Goal: Information Seeking & Learning: Check status

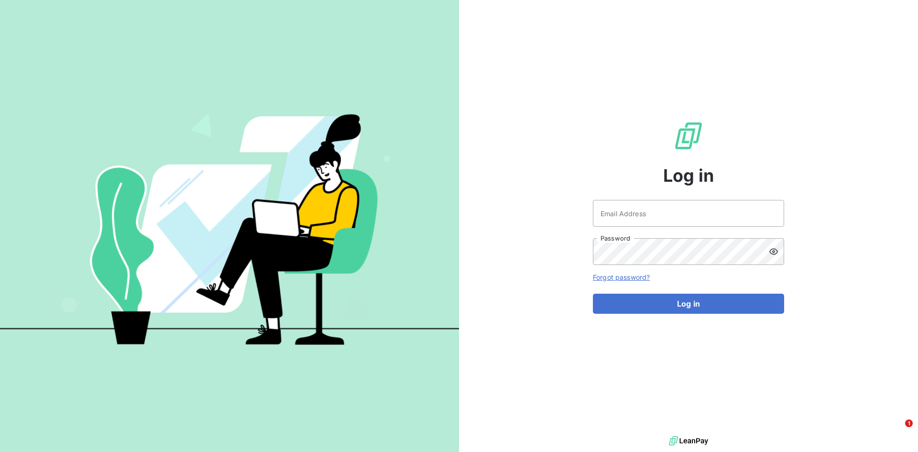
click at [627, 235] on div "Email Address Password" at bounding box center [688, 232] width 191 height 65
click at [625, 217] on input "Email Address" at bounding box center [688, 213] width 191 height 27
type input "[PERSON_NAME][EMAIL_ADDRESS][PERSON_NAME][DOMAIN_NAME]"
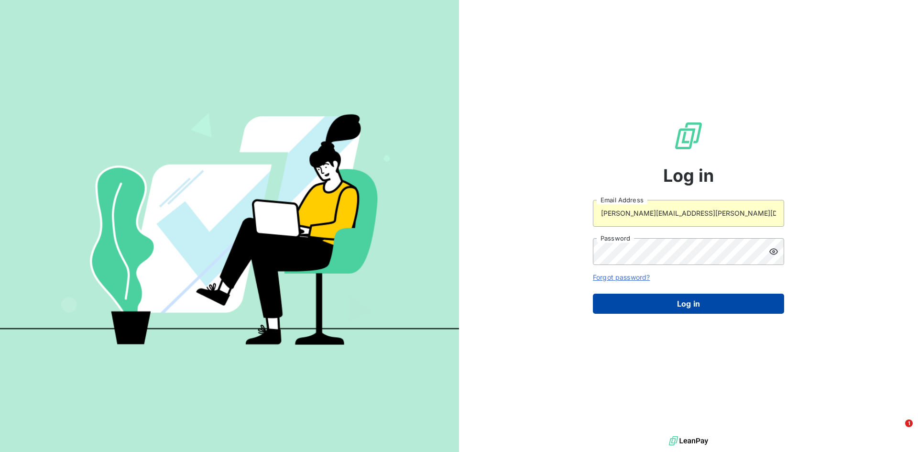
click at [684, 297] on button "Log in" at bounding box center [688, 304] width 191 height 20
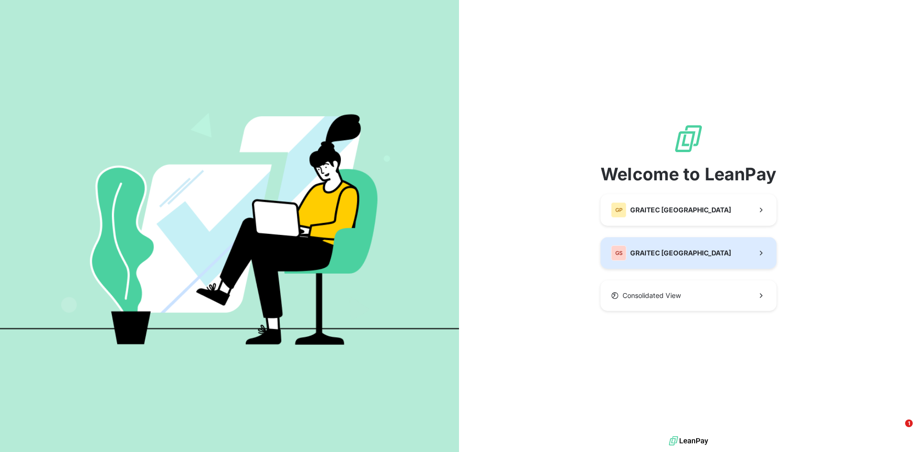
click at [687, 261] on button "GS GRAITEC [GEOGRAPHIC_DATA]" at bounding box center [688, 253] width 176 height 32
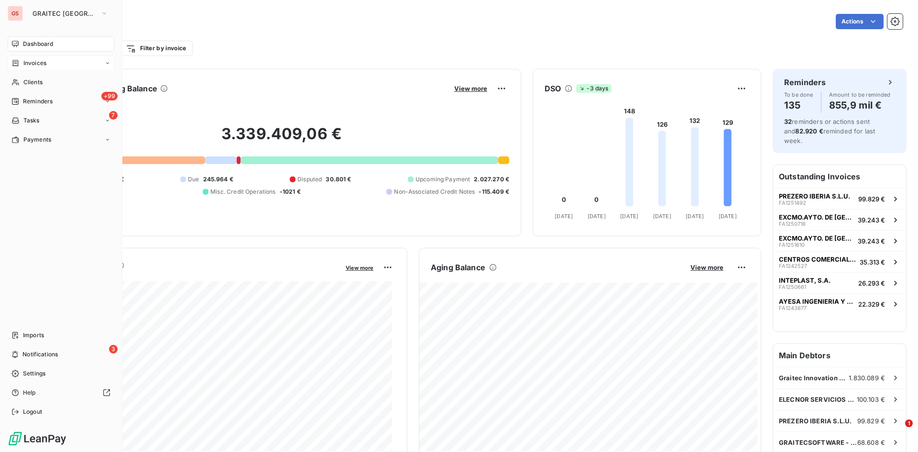
click at [13, 55] on div "Invoices" at bounding box center [61, 62] width 107 height 15
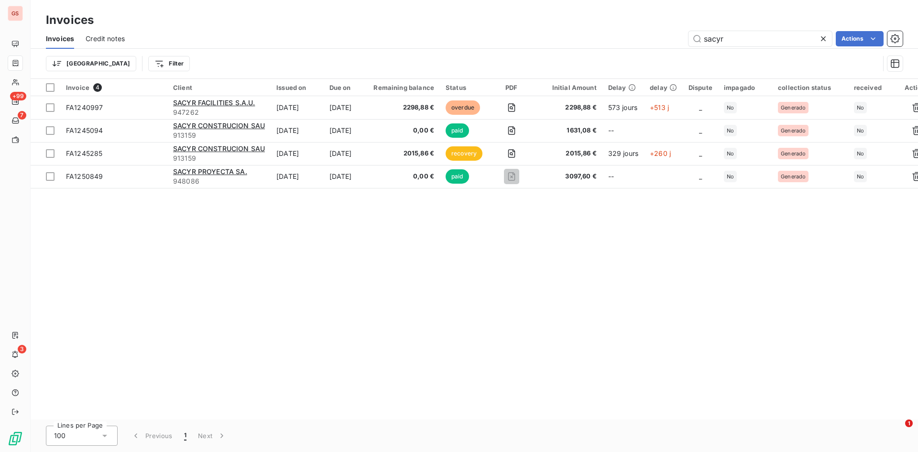
drag, startPoint x: 744, startPoint y: 42, endPoint x: 681, endPoint y: 36, distance: 63.8
click at [685, 35] on div "sacyr Actions" at bounding box center [519, 38] width 766 height 15
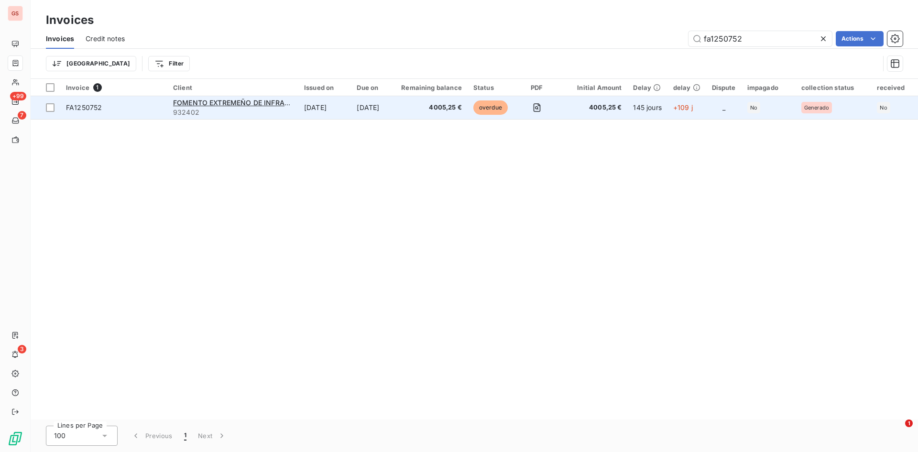
type input "fa1250752"
click at [348, 100] on td "[DATE]" at bounding box center [324, 107] width 53 height 23
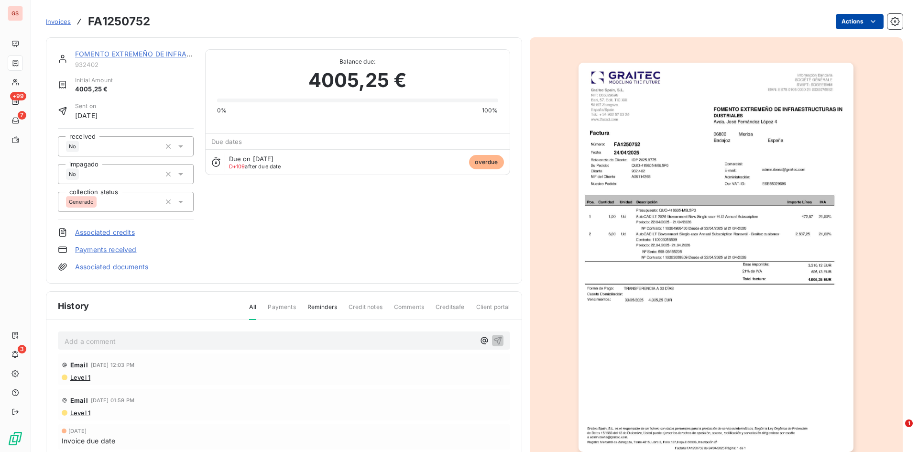
click at [855, 27] on html "GS +99 7 3 Invoices FA1250752 Actions FOMENTO EXTREMEÑO DE INFRAESTRUCTURAS IN …" at bounding box center [459, 226] width 918 height 452
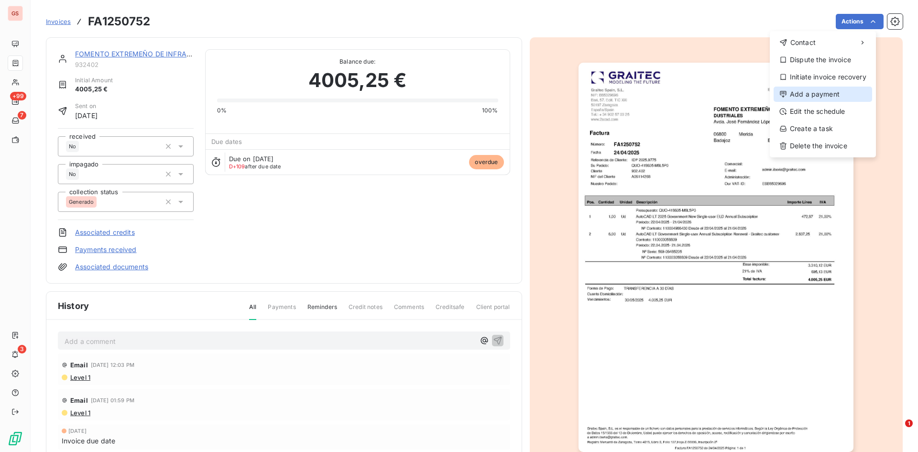
click at [818, 97] on div "Add a payment" at bounding box center [822, 94] width 98 height 15
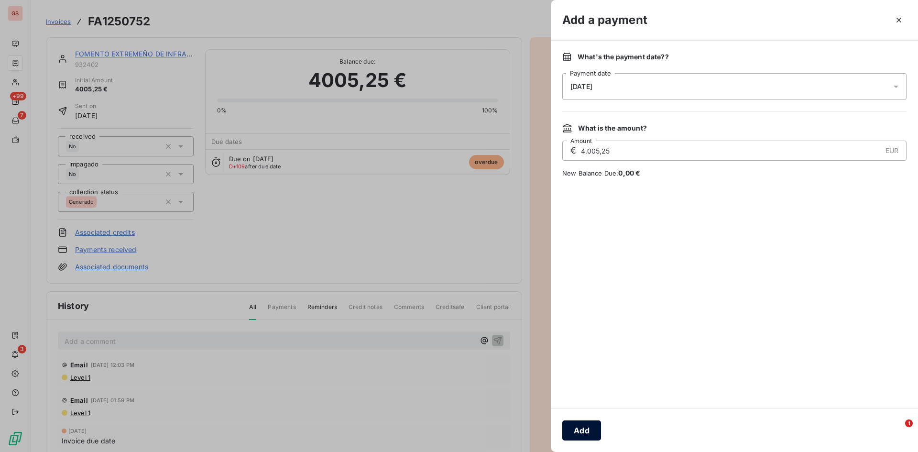
click at [586, 422] on button "Add" at bounding box center [581, 430] width 39 height 20
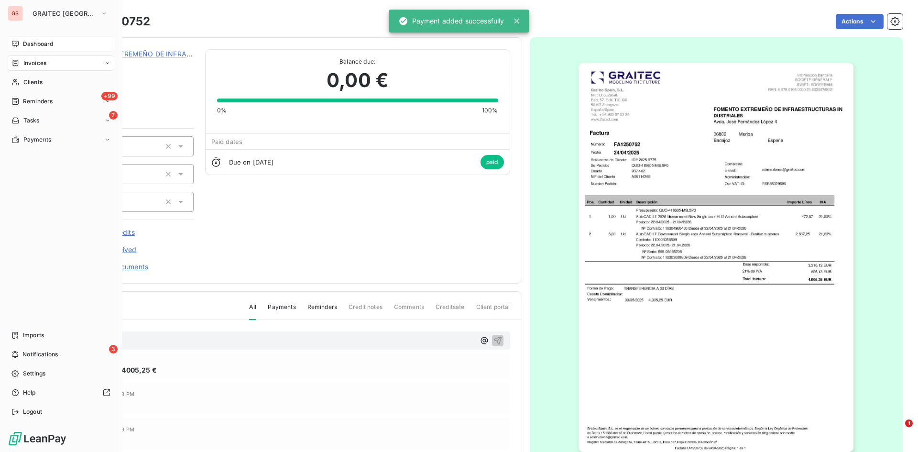
click at [20, 44] on div "Dashboard" at bounding box center [61, 43] width 107 height 15
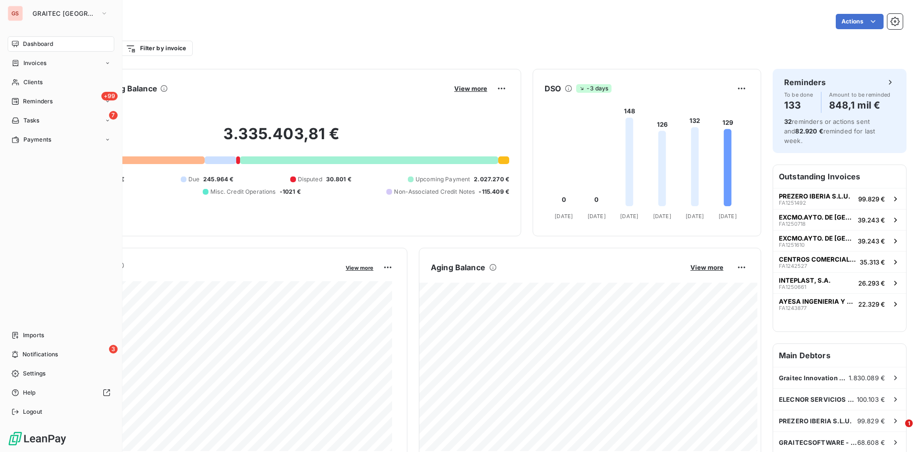
click at [18, 48] on div "Dashboard" at bounding box center [61, 43] width 107 height 15
click at [29, 48] on span "Dashboard" at bounding box center [38, 44] width 30 height 9
click at [34, 61] on span "Invoices" at bounding box center [34, 63] width 23 height 9
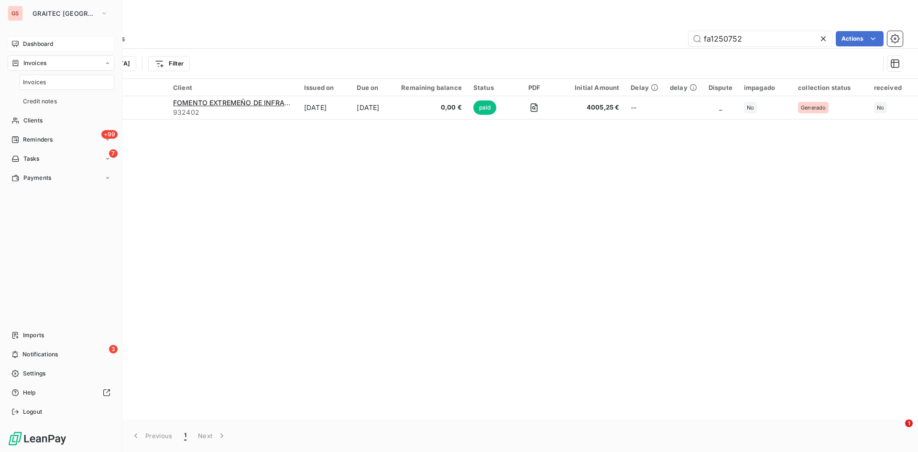
click at [34, 45] on span "Dashboard" at bounding box center [38, 44] width 30 height 9
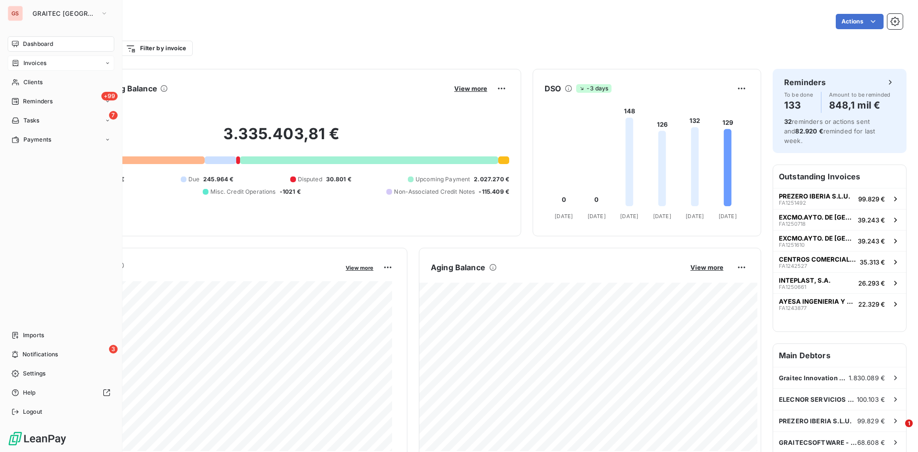
click at [18, 67] on div "Invoices" at bounding box center [61, 62] width 107 height 15
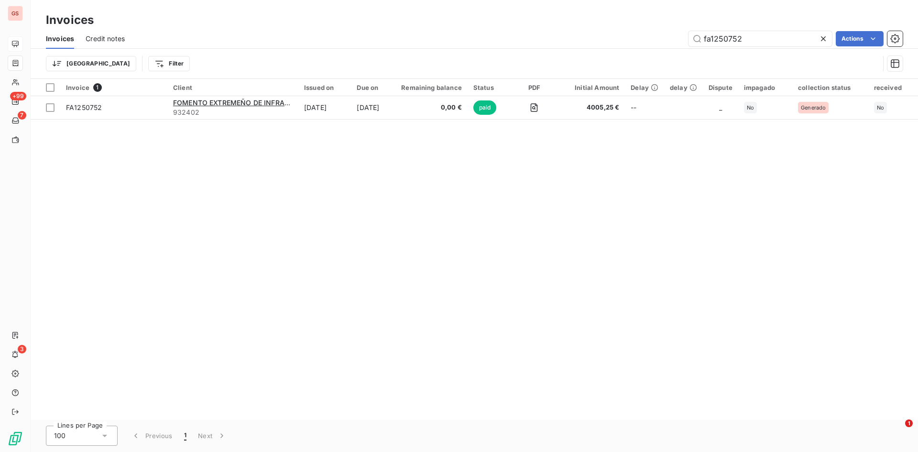
drag, startPoint x: 761, startPoint y: 31, endPoint x: 737, endPoint y: 29, distance: 23.9
click at [744, 30] on div "Invoices Credit notes fa1250752 Actions" at bounding box center [474, 39] width 887 height 20
click at [737, 29] on div "Invoices Credit notes fa1250752 Actions" at bounding box center [474, 39] width 887 height 20
drag, startPoint x: 752, startPoint y: 31, endPoint x: 657, endPoint y: 21, distance: 95.7
click at [663, 22] on div "Invoices Invoices Credit notes fa1250752 Actions Trier Filter" at bounding box center [474, 39] width 887 height 79
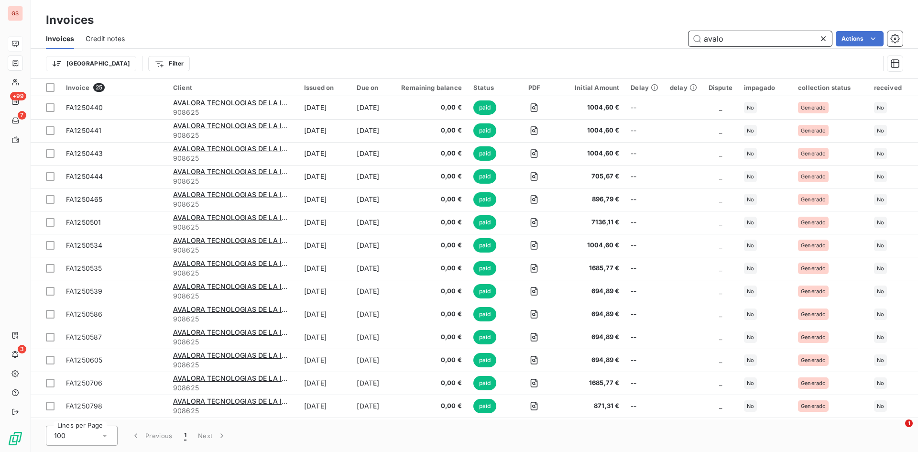
type input "avalo"
click at [477, 123] on div "Status Contains is Status" at bounding box center [390, 113] width 254 height 32
click at [464, 116] on div at bounding box center [442, 113] width 138 height 20
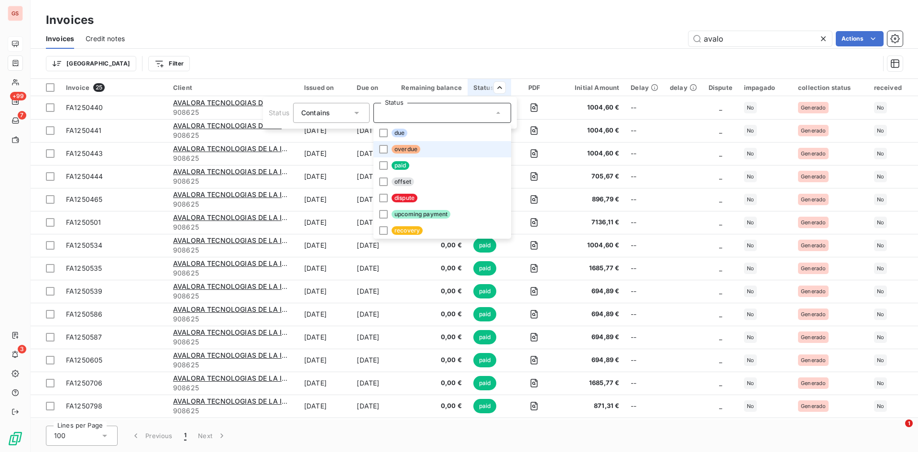
click at [430, 147] on li "overdue" at bounding box center [442, 149] width 138 height 16
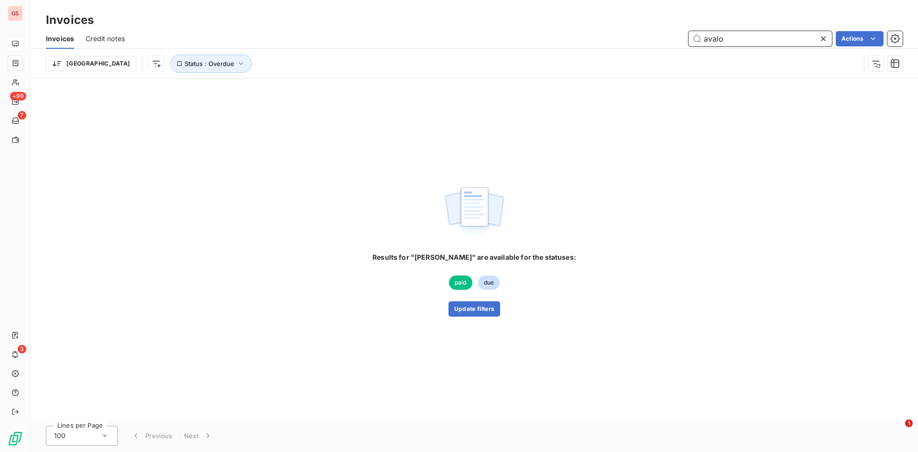
click at [737, 39] on input "avalo" at bounding box center [759, 38] width 143 height 15
click at [478, 309] on button "Update filters" at bounding box center [474, 308] width 52 height 15
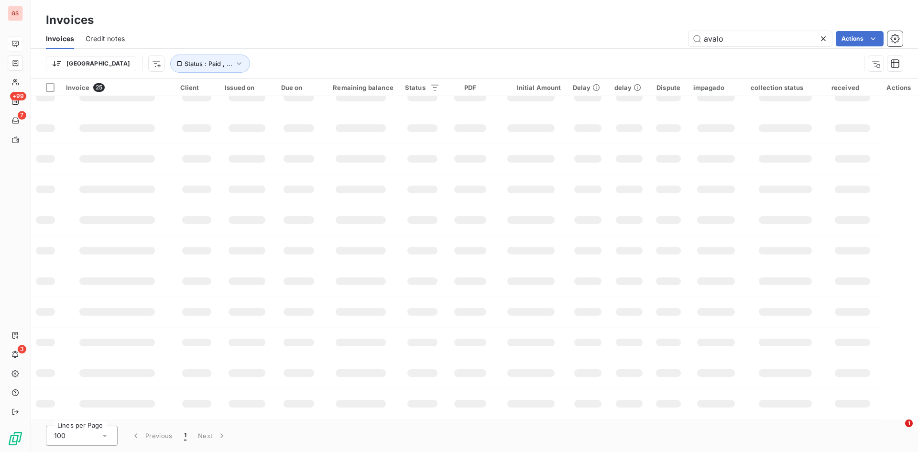
scroll to position [255, 0]
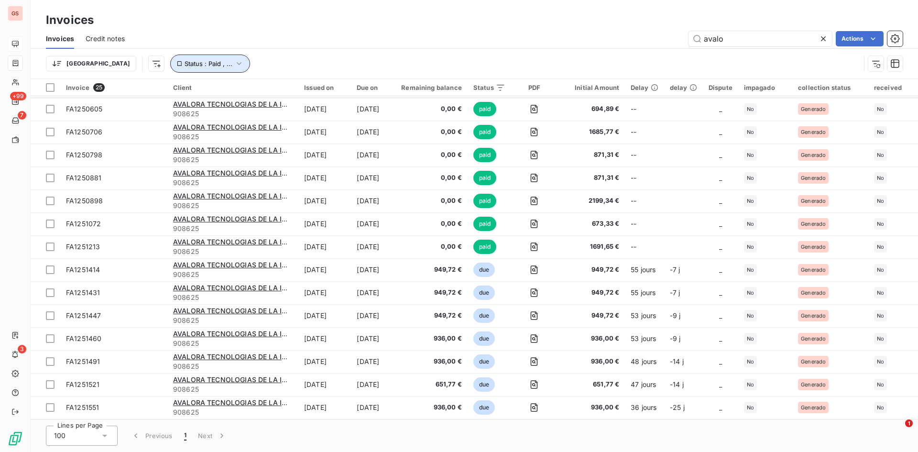
click at [234, 60] on icon "button" at bounding box center [239, 64] width 10 height 10
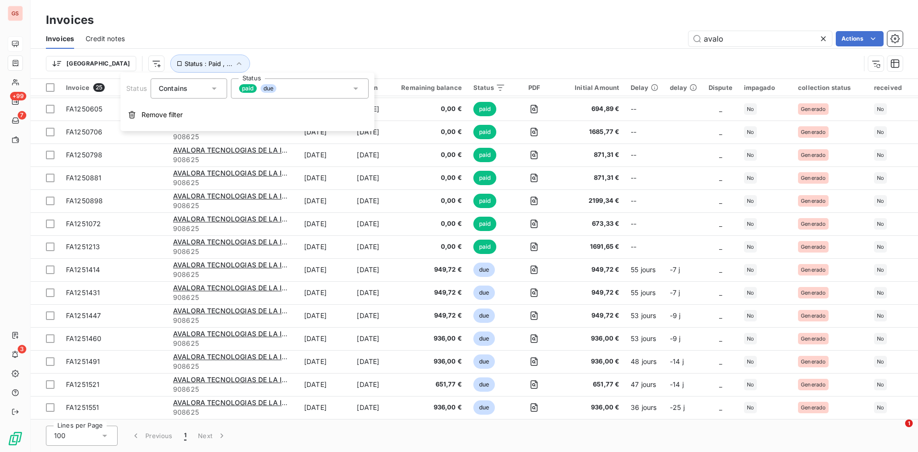
click at [290, 87] on div "paid due" at bounding box center [300, 88] width 138 height 20
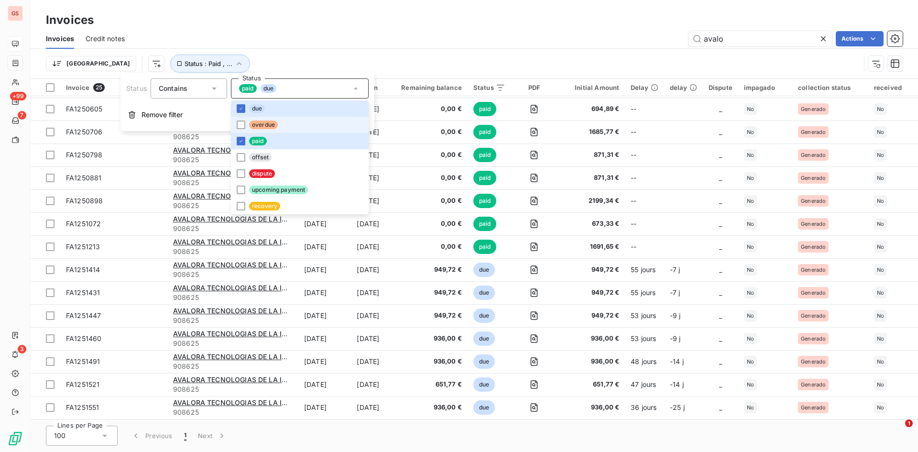
click at [283, 122] on li "overdue" at bounding box center [300, 125] width 138 height 16
click at [265, 111] on li "due" at bounding box center [300, 108] width 138 height 16
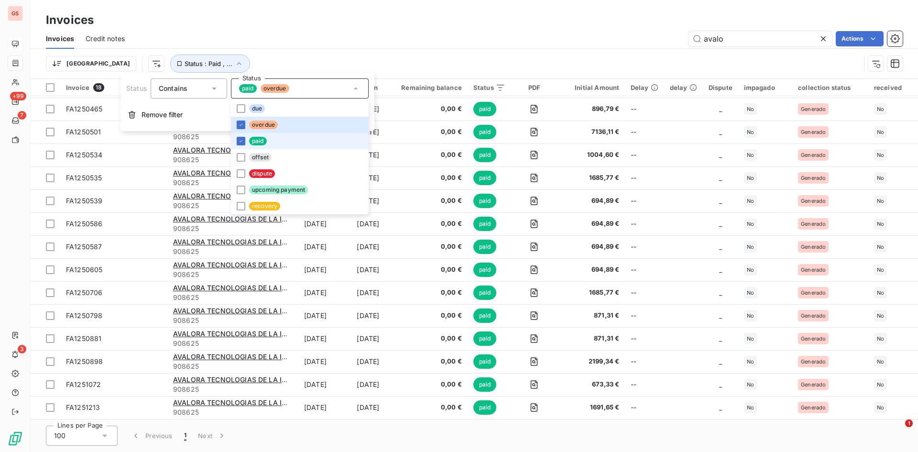
click at [265, 136] on li "paid" at bounding box center [300, 141] width 138 height 16
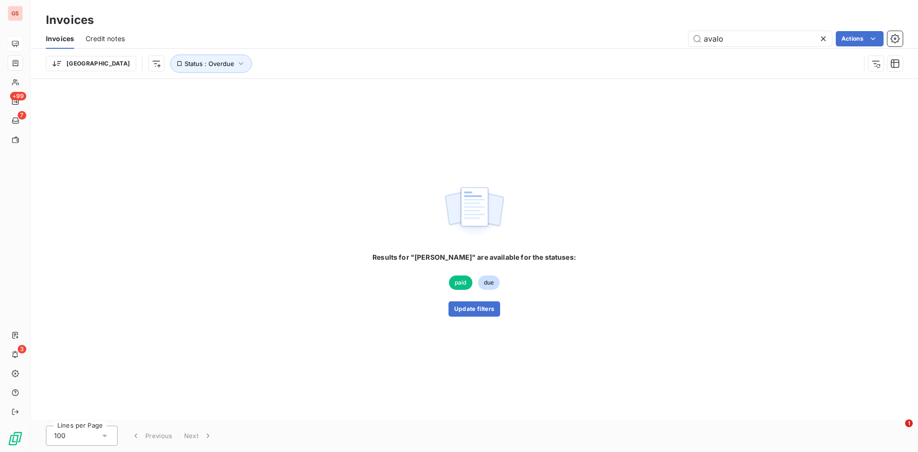
click at [543, 102] on div "Results for "[PERSON_NAME]" are available for the statuses: paid due Update fil…" at bounding box center [474, 249] width 887 height 340
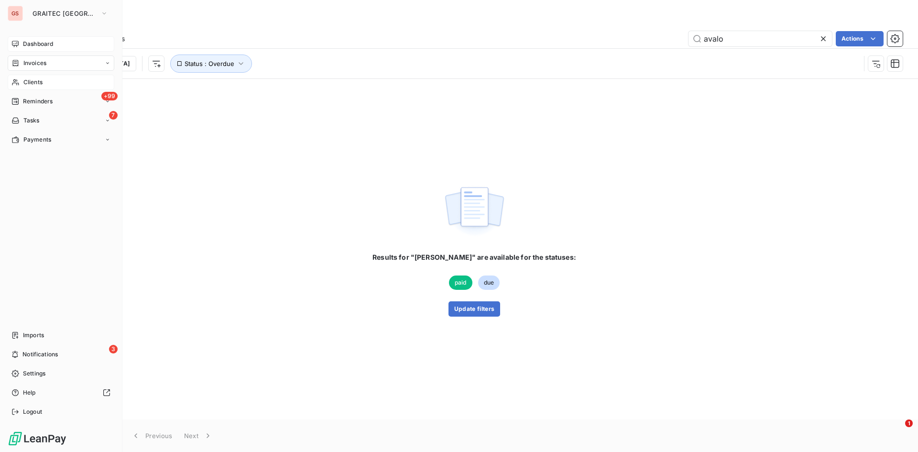
click at [33, 79] on span "Clients" at bounding box center [32, 82] width 19 height 9
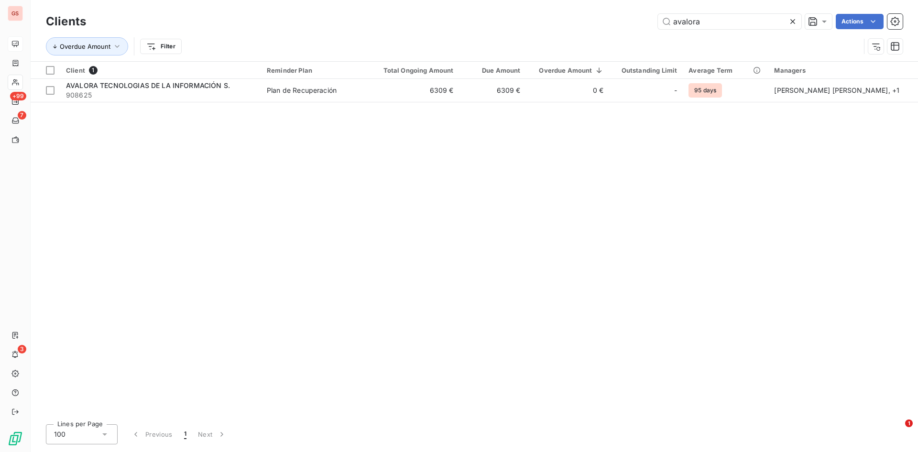
type input "avalora"
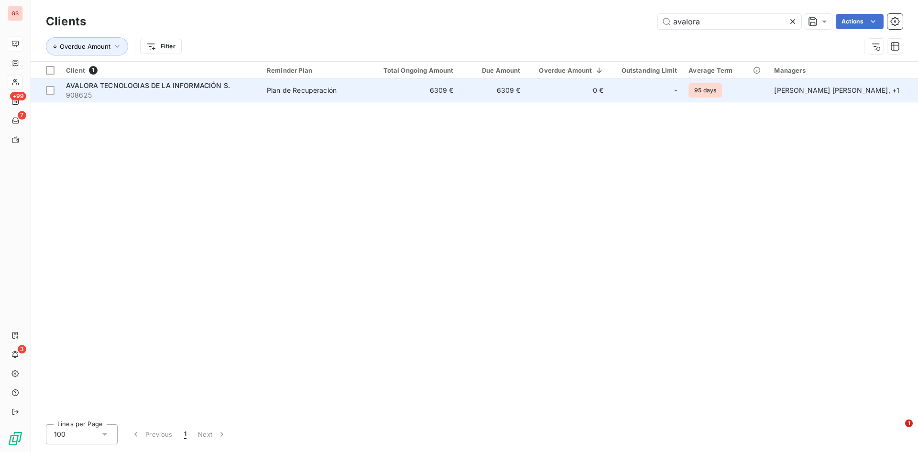
click at [412, 101] on td "6309 €" at bounding box center [414, 90] width 89 height 23
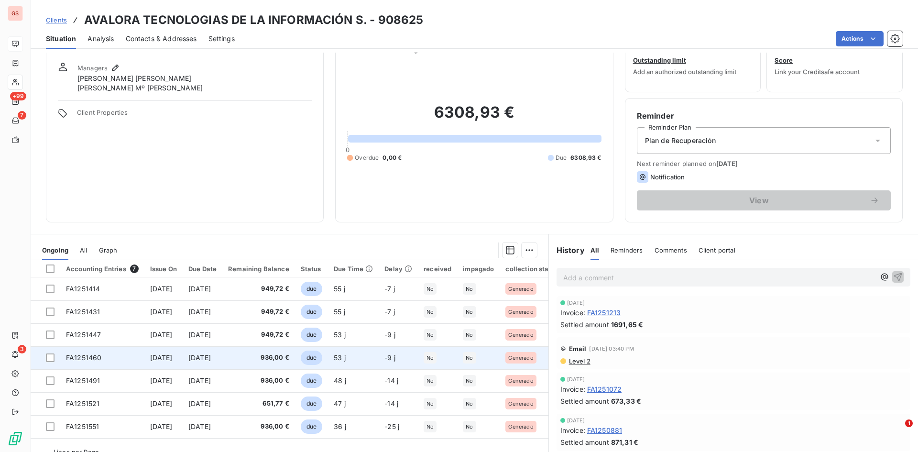
scroll to position [48, 0]
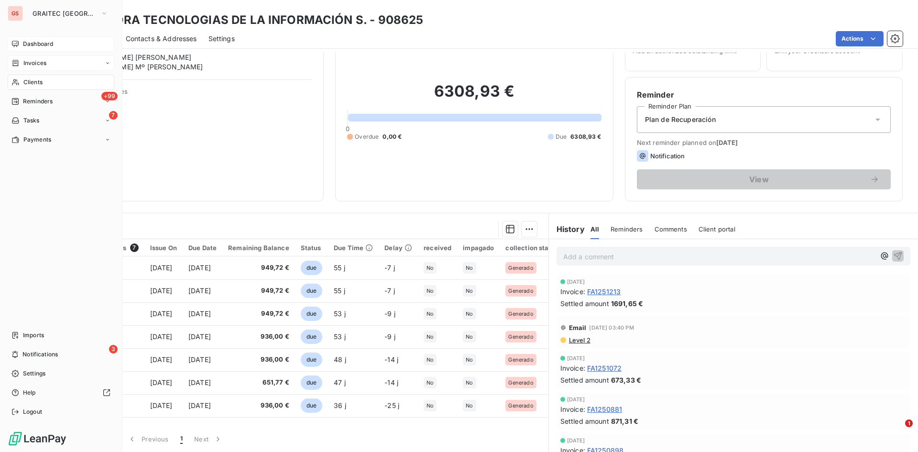
click at [35, 67] on span "Invoices" at bounding box center [34, 63] width 23 height 9
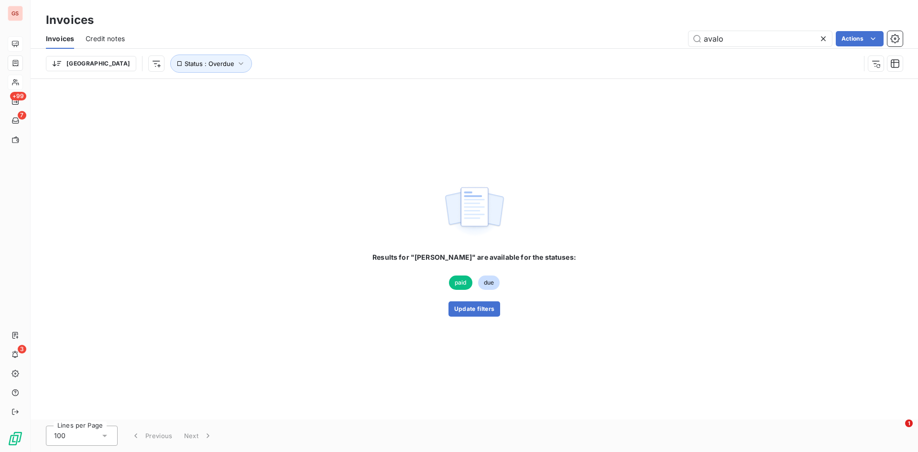
click at [820, 37] on icon at bounding box center [823, 39] width 10 height 10
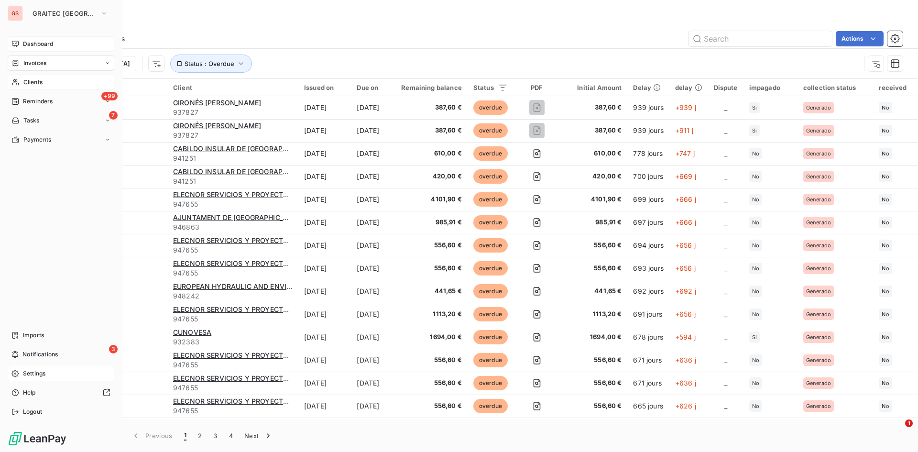
click at [23, 377] on span "Settings" at bounding box center [34, 373] width 22 height 9
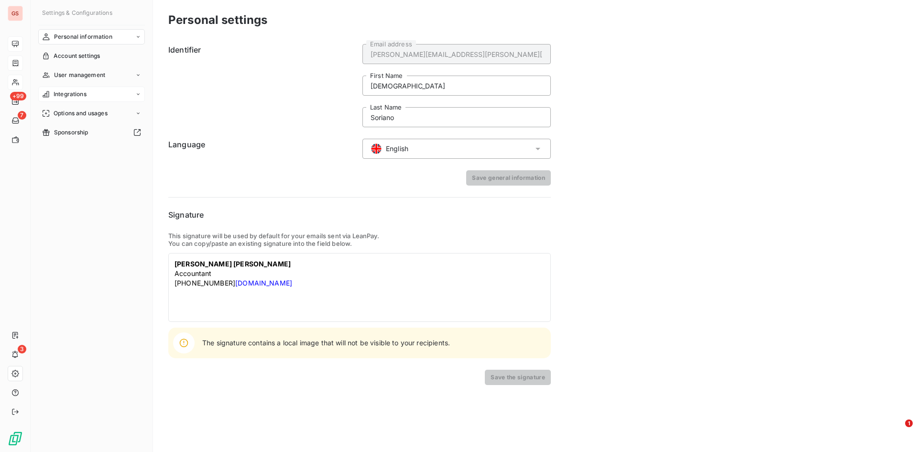
click at [92, 100] on div "Integrations" at bounding box center [91, 94] width 107 height 15
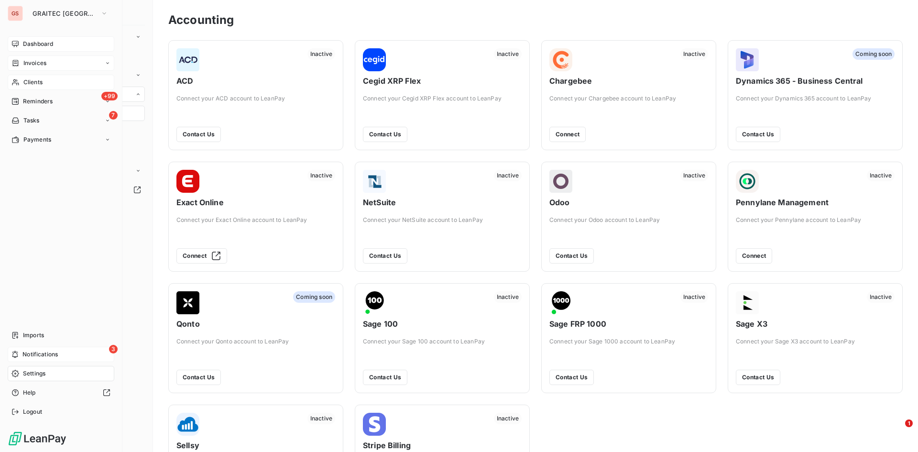
click at [20, 358] on div "3 Notifications" at bounding box center [61, 354] width 107 height 15
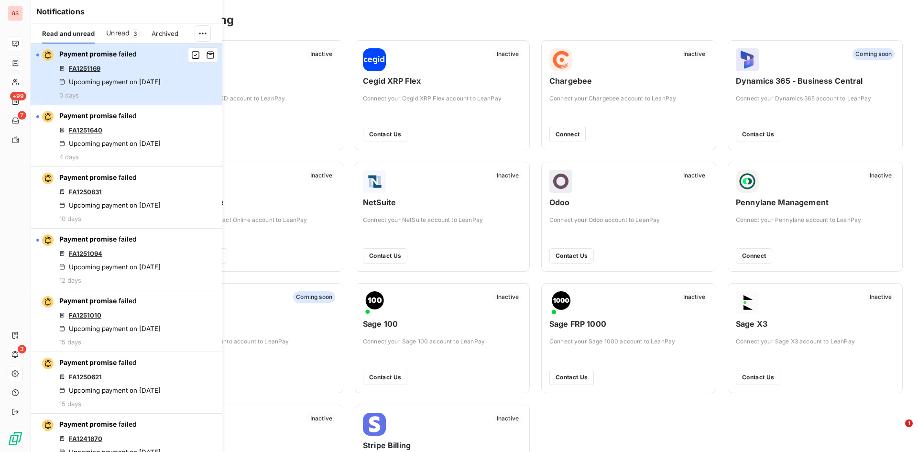
click at [161, 79] on div "Upcoming payment on [DATE]" at bounding box center [109, 82] width 101 height 8
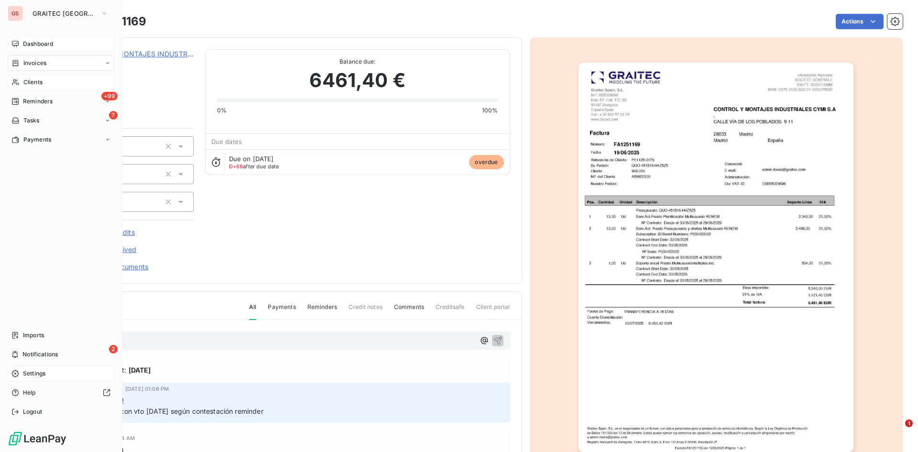
click at [33, 54] on nav "Dashboard Invoices Clients +99 Reminders 7 Tasks Payments" at bounding box center [61, 91] width 107 height 111
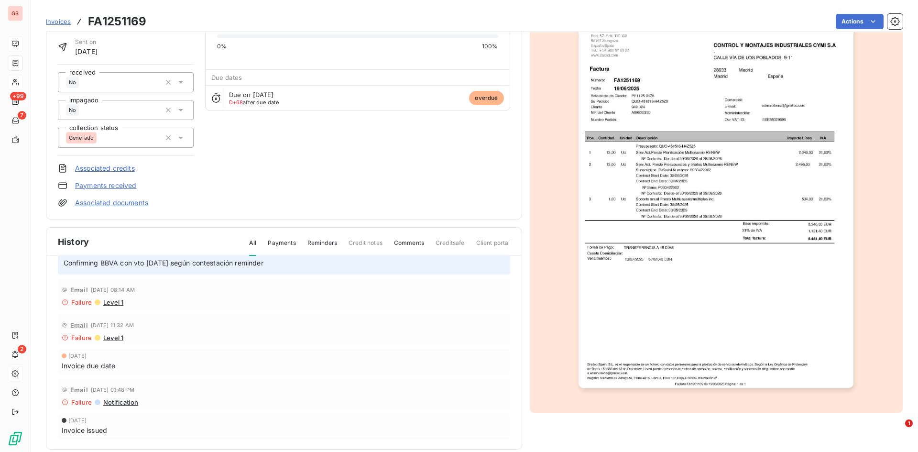
scroll to position [77, 0]
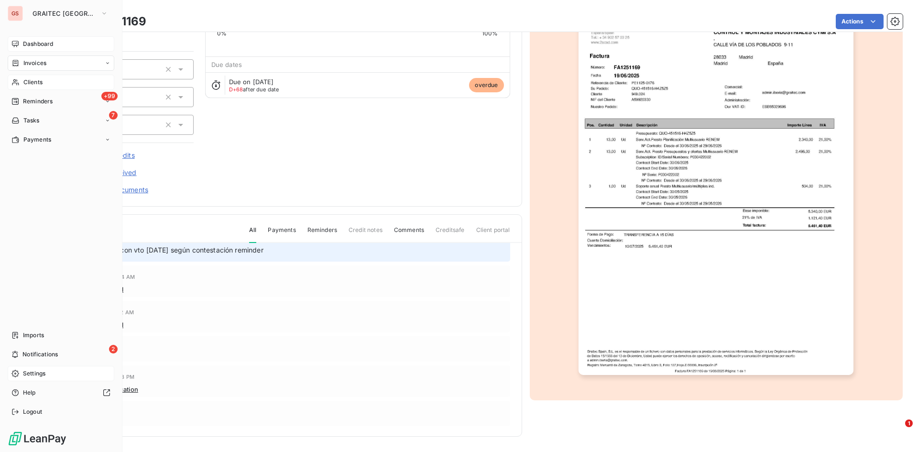
click at [36, 59] on span "Invoices" at bounding box center [34, 63] width 23 height 9
click at [62, 357] on div "2 Notifications" at bounding box center [61, 354] width 107 height 15
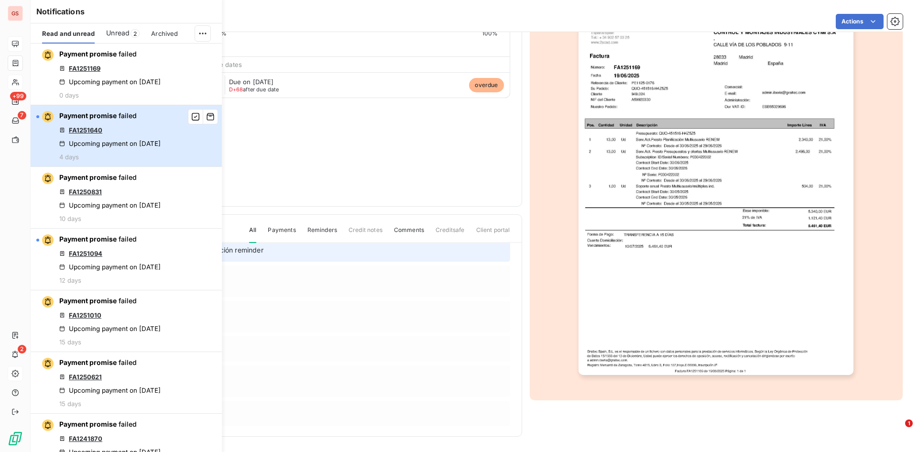
click at [121, 122] on div "Payment promise failed FA1251640 Upcoming payment on [DATE] 4 days" at bounding box center [109, 136] width 101 height 50
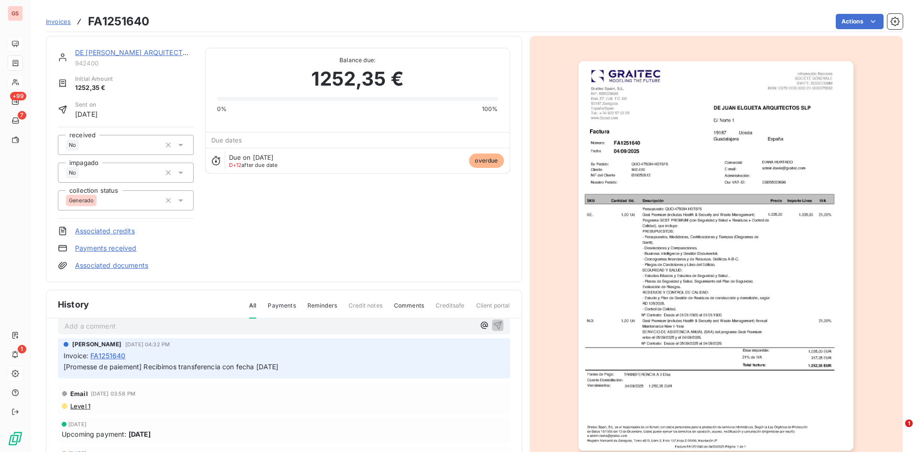
scroll to position [14, 0]
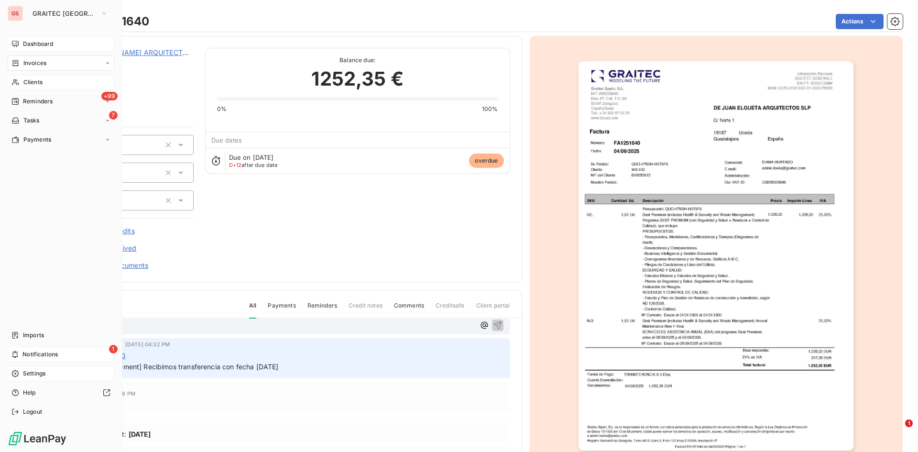
click at [18, 351] on icon at bounding box center [14, 354] width 7 height 8
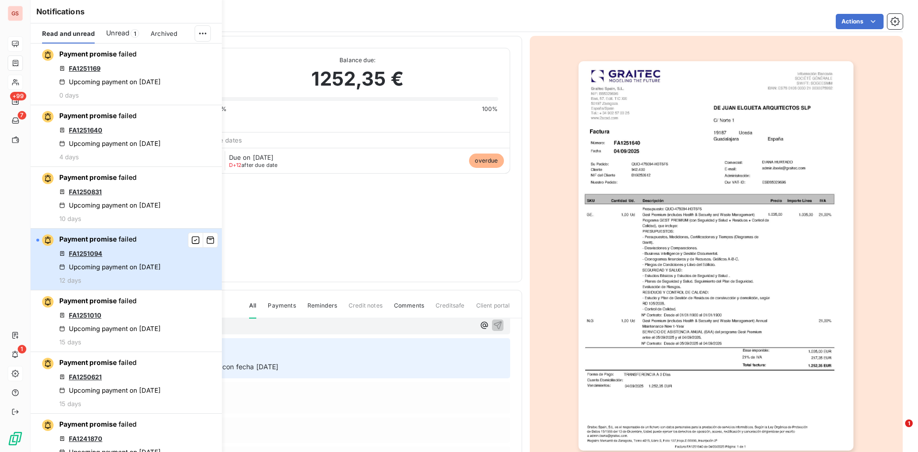
click at [141, 263] on div "Upcoming payment on [DATE]" at bounding box center [109, 267] width 101 height 8
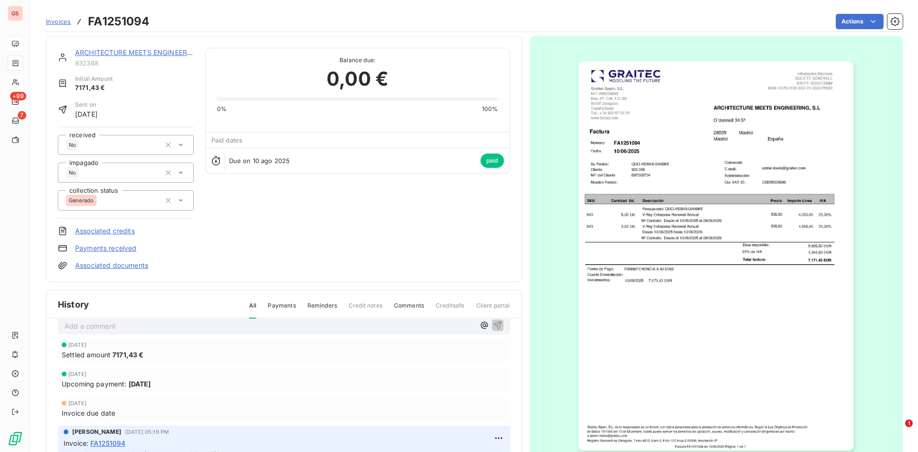
click at [15, 37] on div at bounding box center [15, 43] width 15 height 15
